Goal: Ask a question

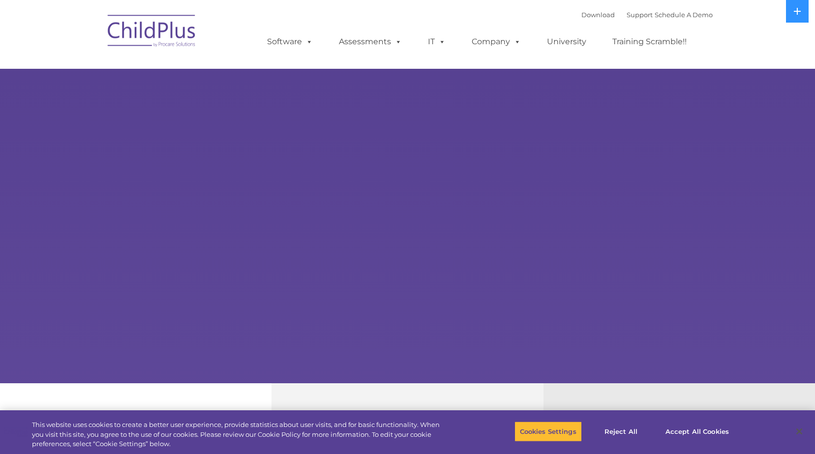
select select "MEDIUM"
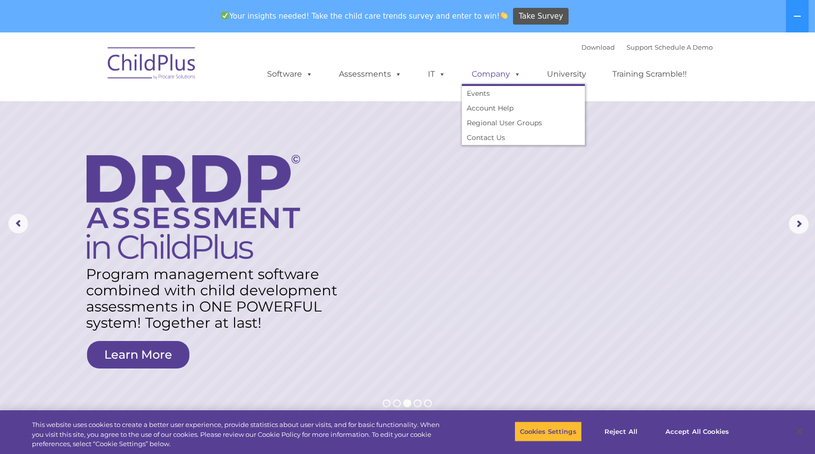
click at [513, 74] on span at bounding box center [515, 73] width 11 height 9
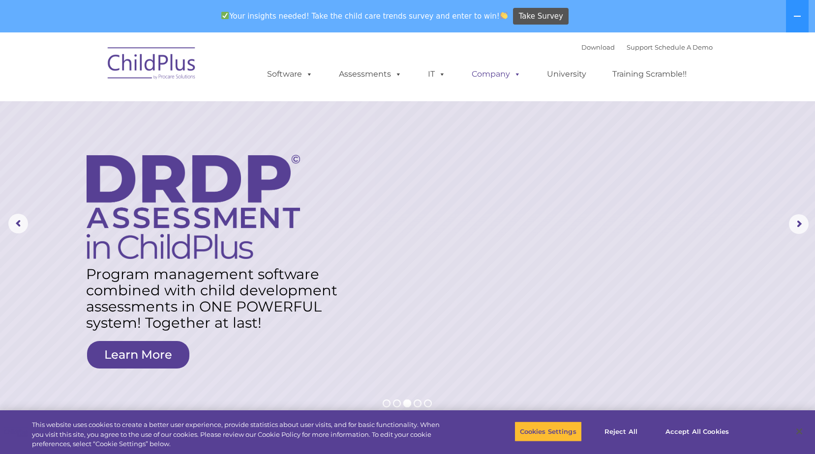
click at [513, 74] on span at bounding box center [515, 73] width 11 height 9
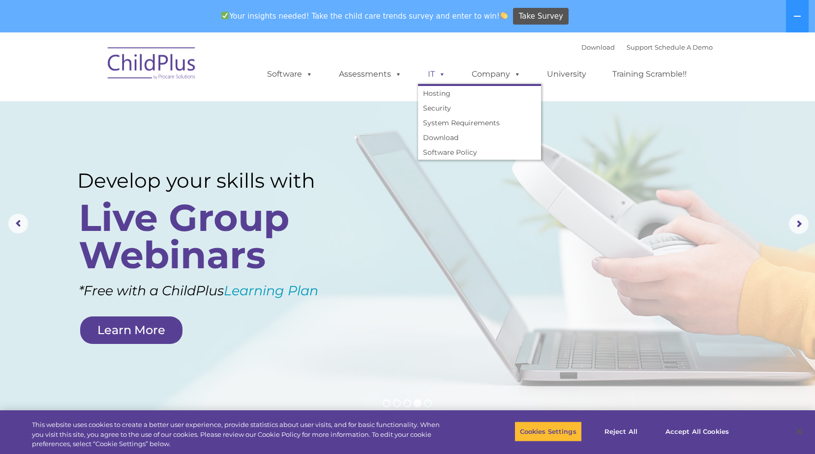
click at [444, 77] on span at bounding box center [440, 73] width 11 height 9
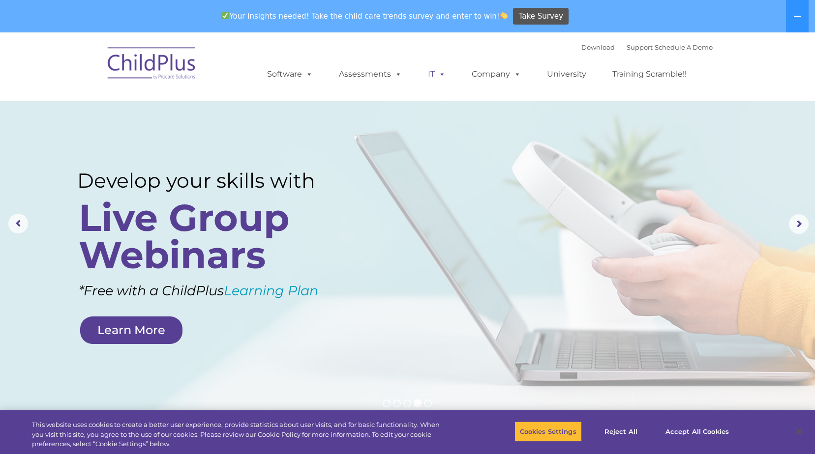
click at [444, 77] on span at bounding box center [440, 73] width 11 height 9
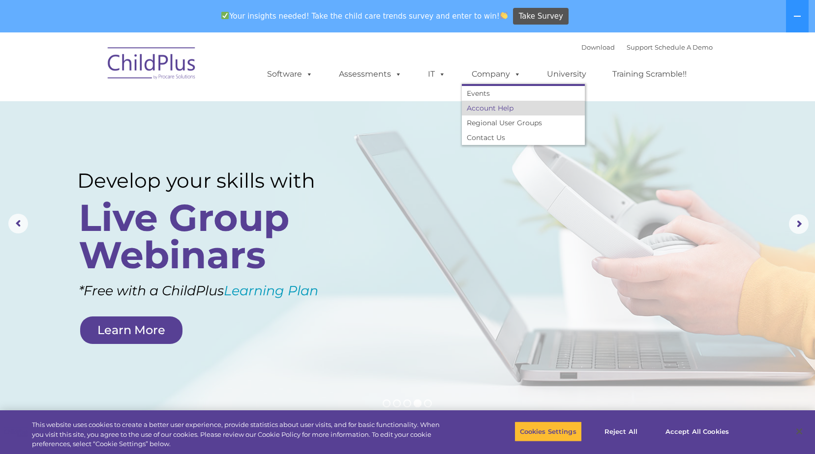
click at [506, 104] on link "Account Help" at bounding box center [523, 108] width 123 height 15
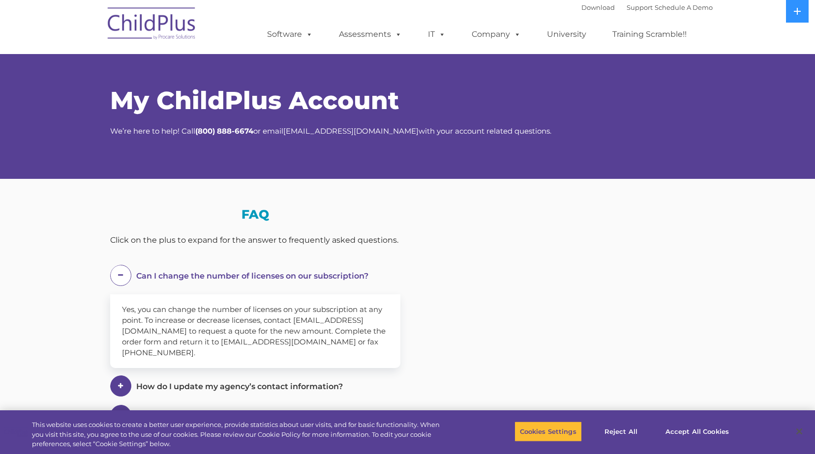
select select "MEDIUM"
